Goal: Transaction & Acquisition: Purchase product/service

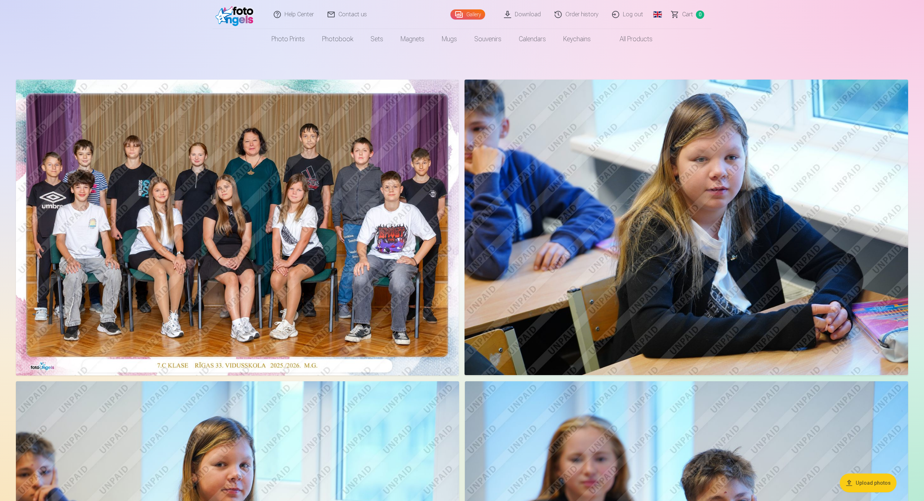
click at [374, 38] on link "Sets" at bounding box center [377, 39] width 30 height 20
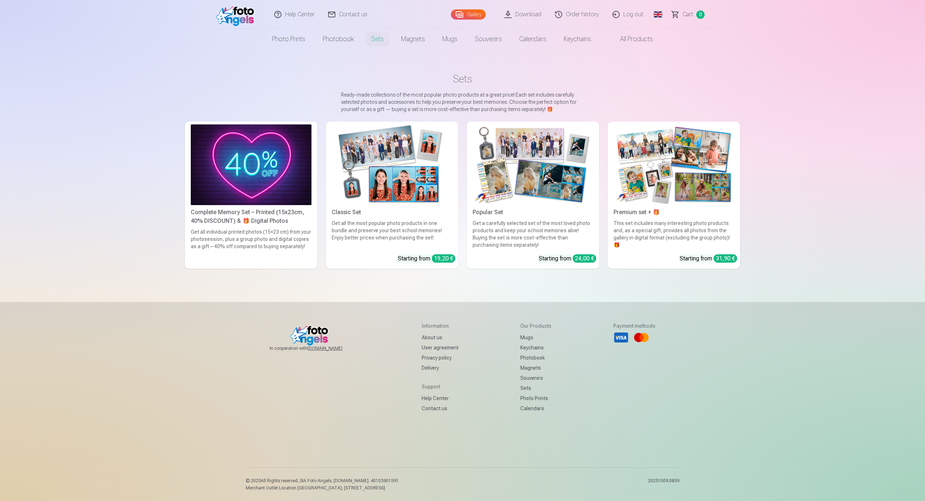
click at [677, 183] on img at bounding box center [674, 164] width 121 height 81
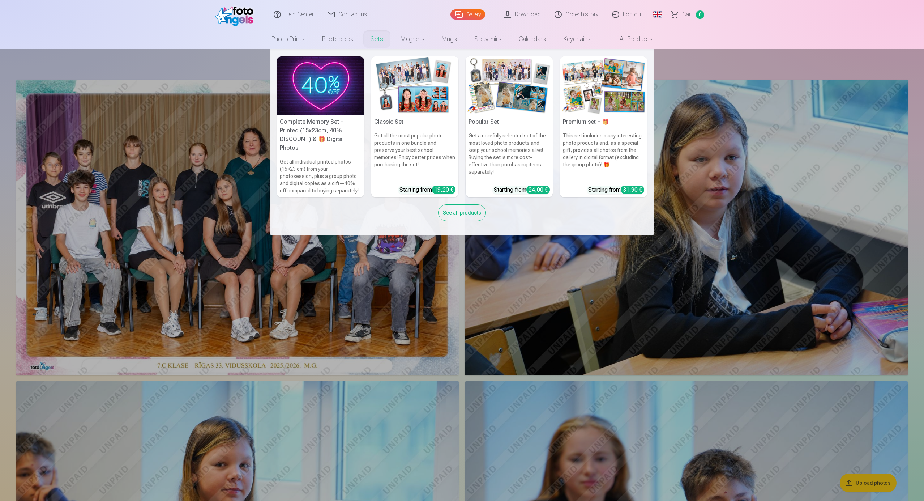
click at [376, 38] on link "Sets" at bounding box center [377, 39] width 30 height 20
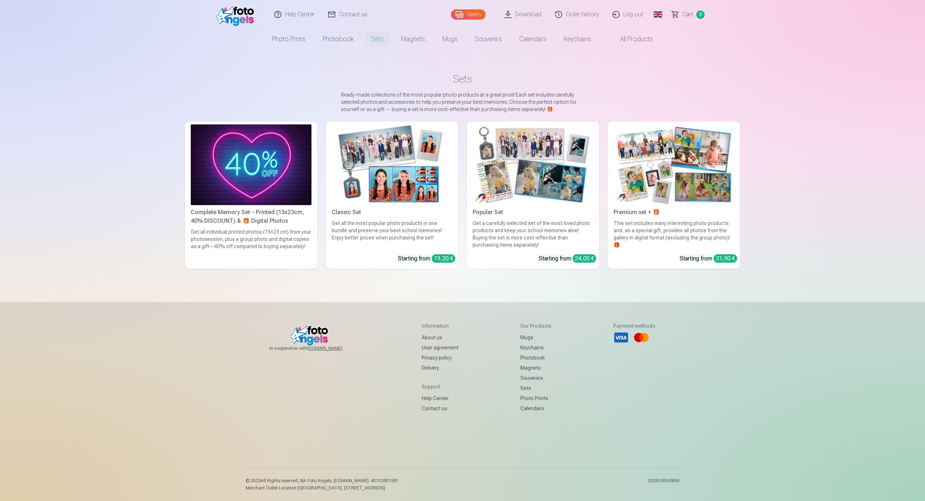
click at [648, 174] on img at bounding box center [674, 164] width 121 height 81
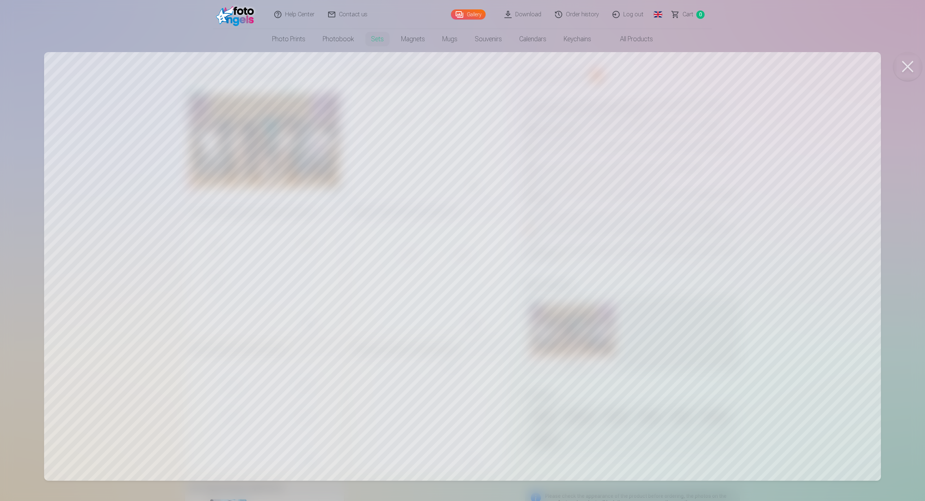
click at [903, 67] on button at bounding box center [908, 66] width 29 height 29
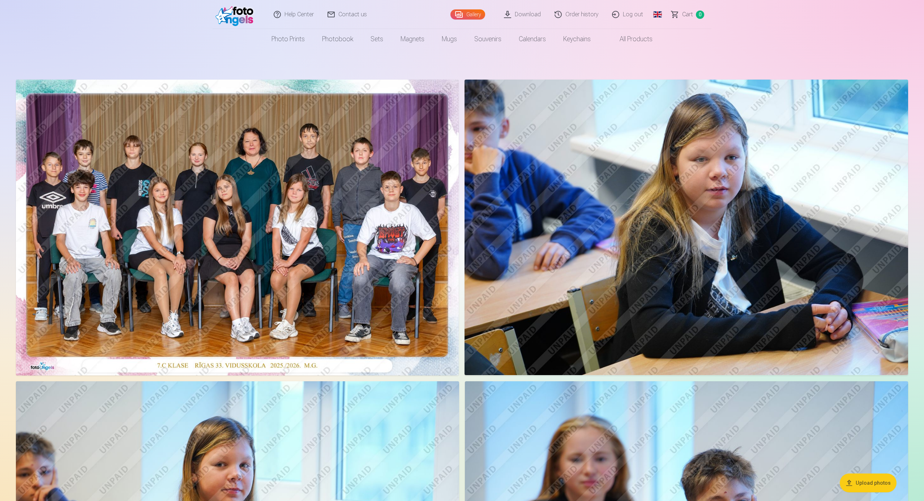
click at [150, 27] on header "Help Center Contact us Gallery Download Order history Log out Global Latvian (l…" at bounding box center [462, 24] width 924 height 49
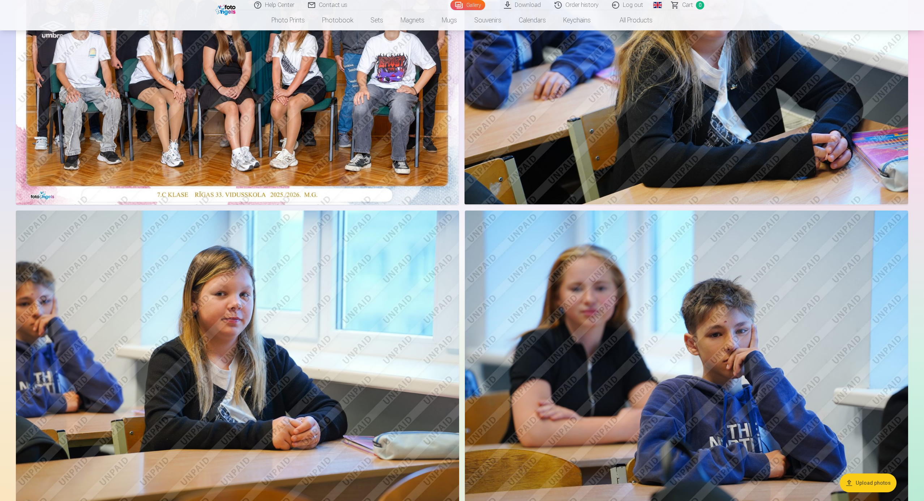
scroll to position [96, 0]
